Goal: Task Accomplishment & Management: Complete application form

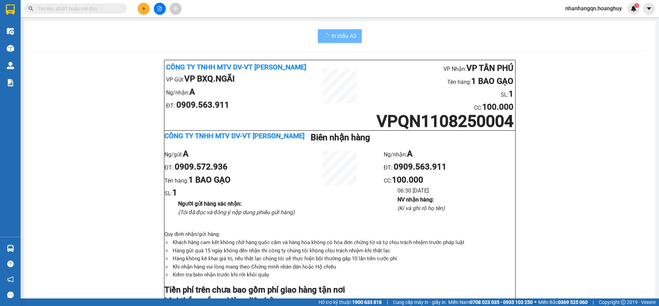
drag, startPoint x: 0, startPoint y: 0, endPoint x: 68, endPoint y: 7, distance: 68.0
click at [68, 7] on input "text" at bounding box center [78, 9] width 81 height 8
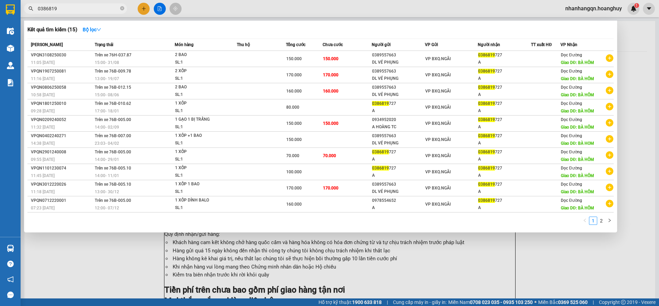
click at [102, 10] on input "0386819" at bounding box center [78, 9] width 81 height 8
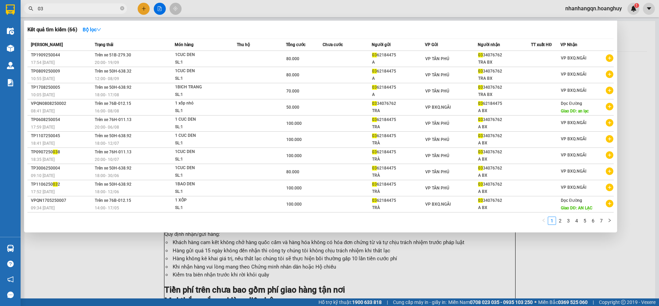
type input "0"
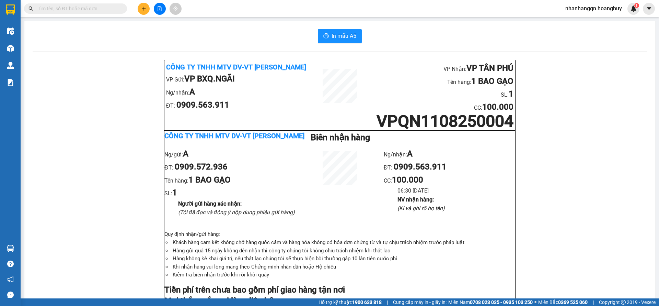
click at [50, 8] on input "text" at bounding box center [78, 9] width 81 height 8
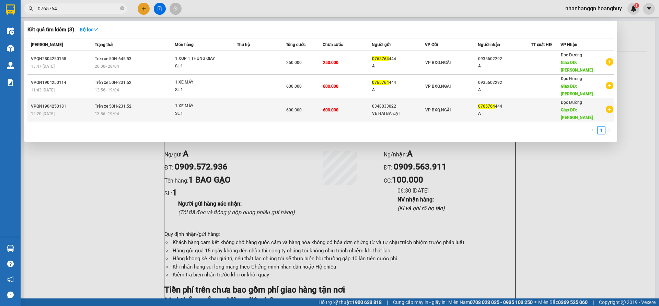
type input "0765764"
click at [510, 103] on div "0765764 444" at bounding box center [504, 106] width 53 height 7
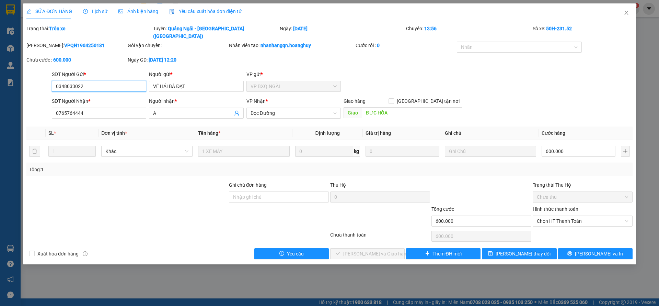
type input "0348033022"
type input "VÉ HẢI BÀ ĐẠT"
type input "0765764444"
type input "A"
type input "ĐỨC HÒA"
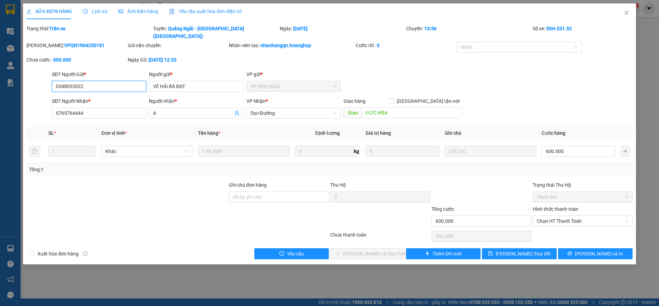
type input "600.000"
click at [441, 248] on button "Thêm ĐH mới" at bounding box center [443, 253] width 75 height 11
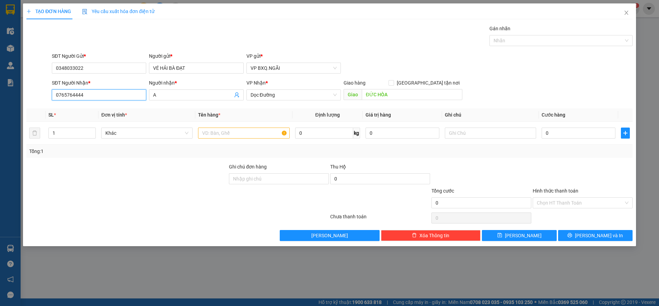
click at [104, 92] on input "0765764444" at bounding box center [99, 94] width 94 height 11
click at [94, 68] on input "0348033022" at bounding box center [99, 68] width 94 height 11
paste input "765764444"
click at [94, 68] on input "0348033022" at bounding box center [99, 68] width 94 height 11
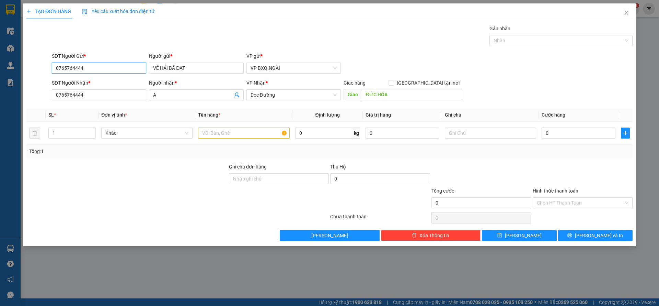
type input "0765764444"
type input "a"
click at [239, 137] on input "text" at bounding box center [243, 132] width 91 height 11
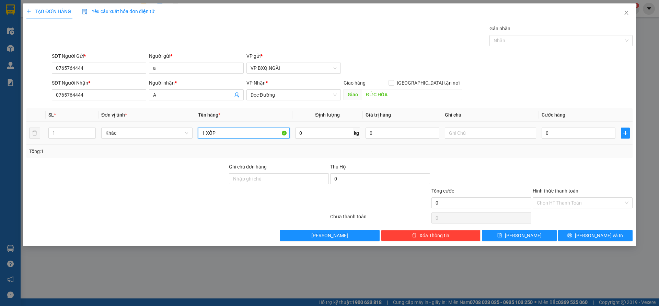
type input "1 XỐP"
type input "7"
type input "70"
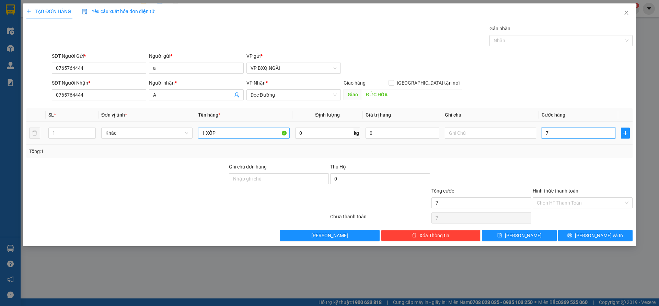
type input "70"
type input "700"
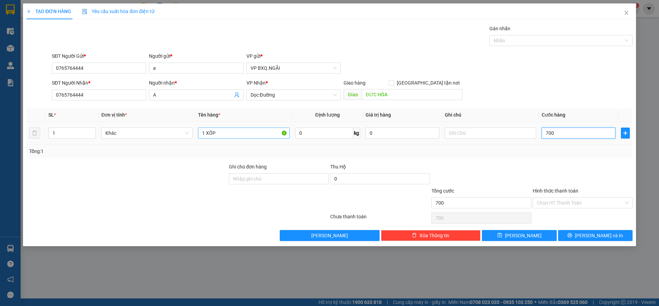
type input "7.000"
type input "70.000"
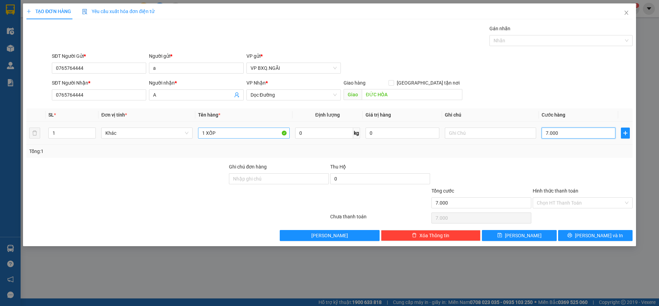
type input "70.000"
type input "700.000"
type input "70.000"
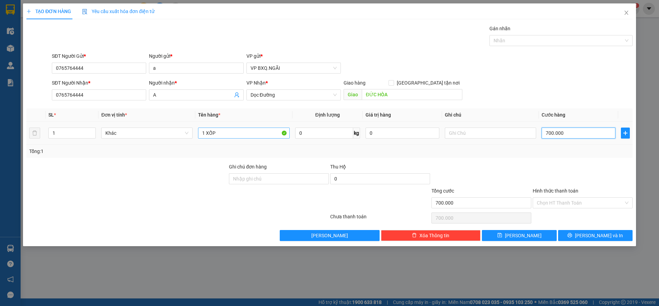
type input "70.000"
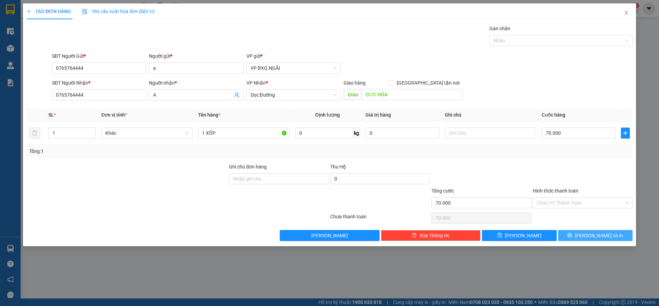
click at [610, 232] on button "[PERSON_NAME] và In" at bounding box center [596, 235] width 75 height 11
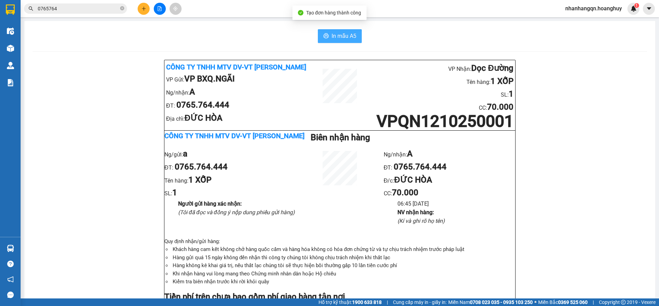
click at [337, 35] on span "In mẫu A5" at bounding box center [344, 36] width 25 height 9
click at [77, 5] on input "0765764" at bounding box center [78, 9] width 81 height 8
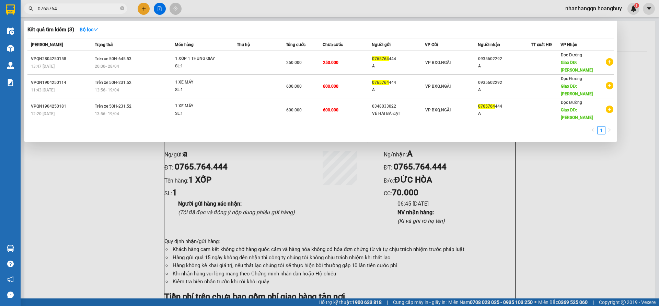
click at [77, 5] on input "0765764" at bounding box center [78, 9] width 81 height 8
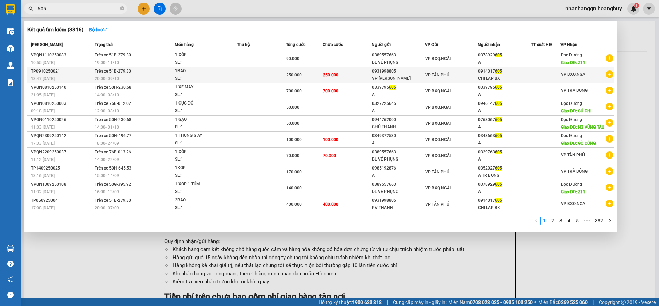
type input "605"
click at [443, 74] on span "VP TÂN PHÚ" at bounding box center [438, 74] width 24 height 5
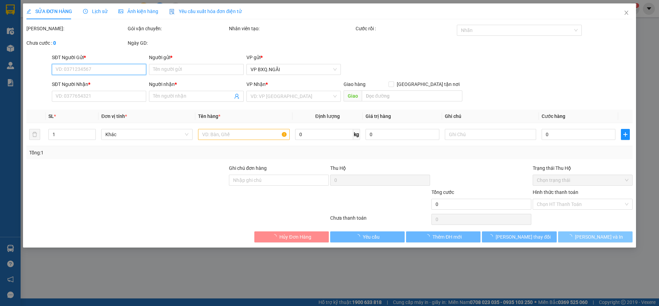
type input "0931998805"
type input "VP [PERSON_NAME]"
type input "0914017605"
type input "CHI LAP BX"
type input "250.000"
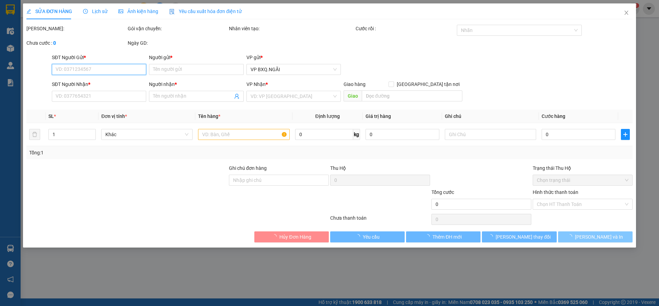
type input "250.000"
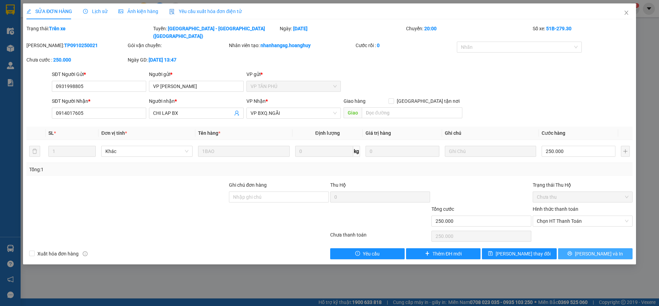
click at [603, 250] on span "[PERSON_NAME] và In" at bounding box center [599, 254] width 48 height 8
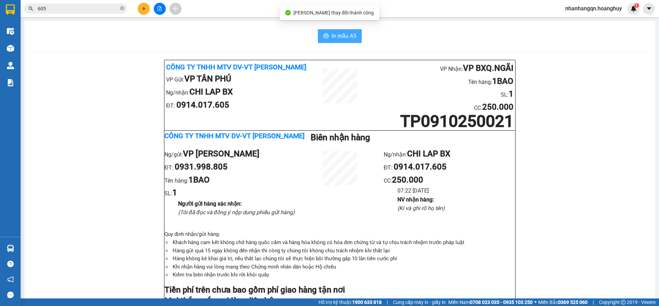
click at [323, 42] on button "In mẫu A5" at bounding box center [340, 36] width 44 height 14
